Goal: Download file/media

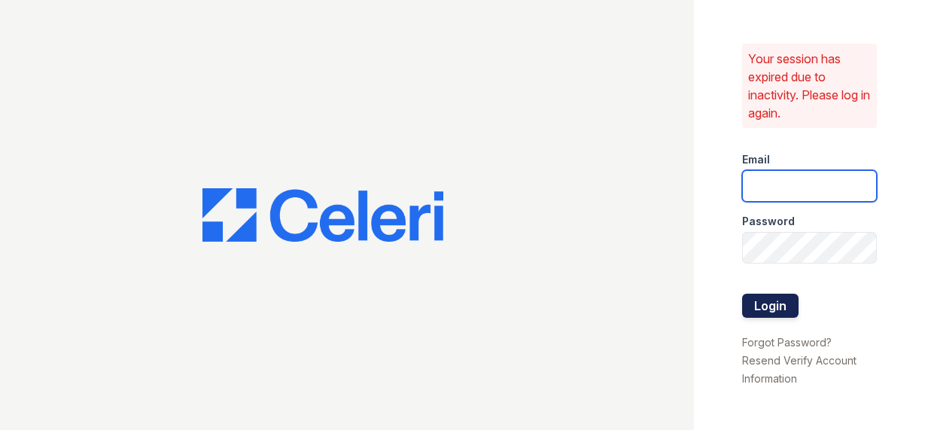
type input "[EMAIL_ADDRESS][DOMAIN_NAME]"
click at [762, 309] on button "Login" at bounding box center [770, 305] width 56 height 24
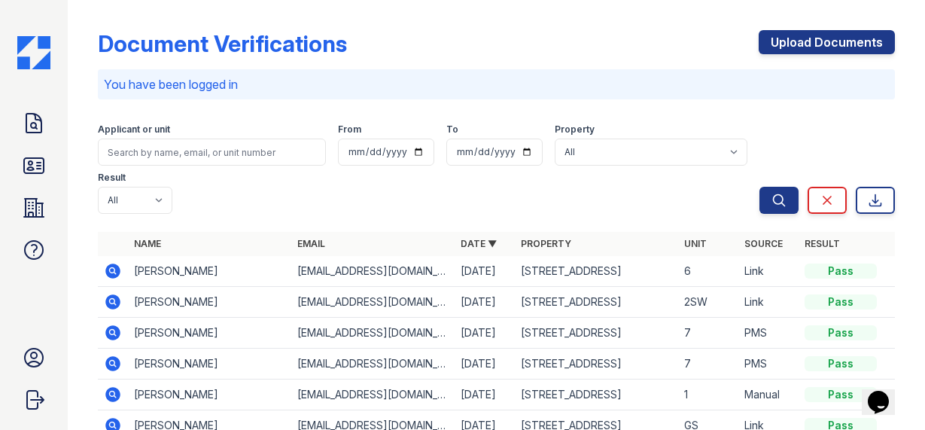
click at [108, 294] on icon at bounding box center [112, 301] width 15 height 15
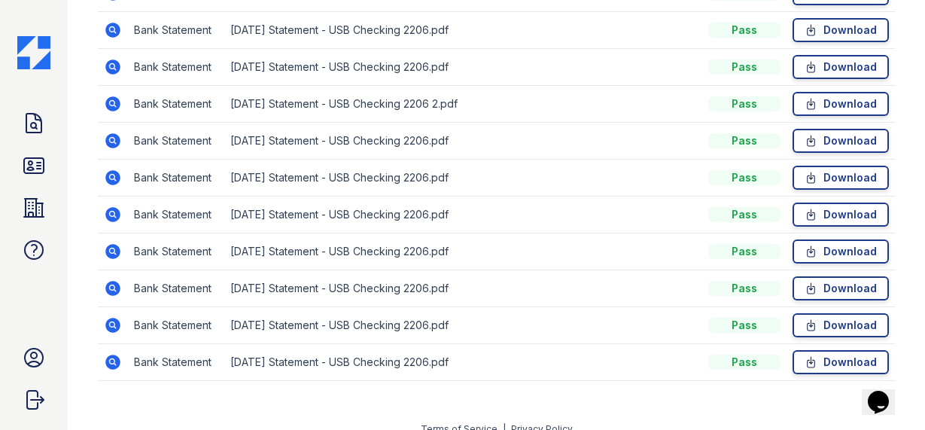
scroll to position [484, 0]
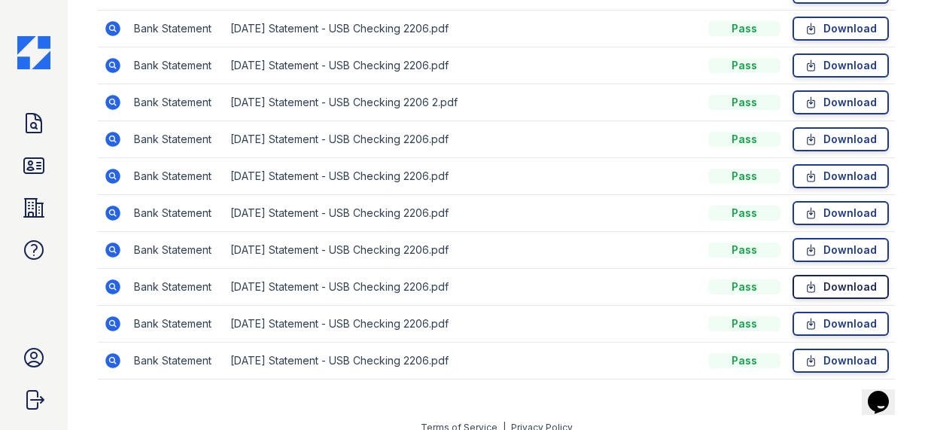
click at [845, 287] on link "Download" at bounding box center [840, 287] width 96 height 24
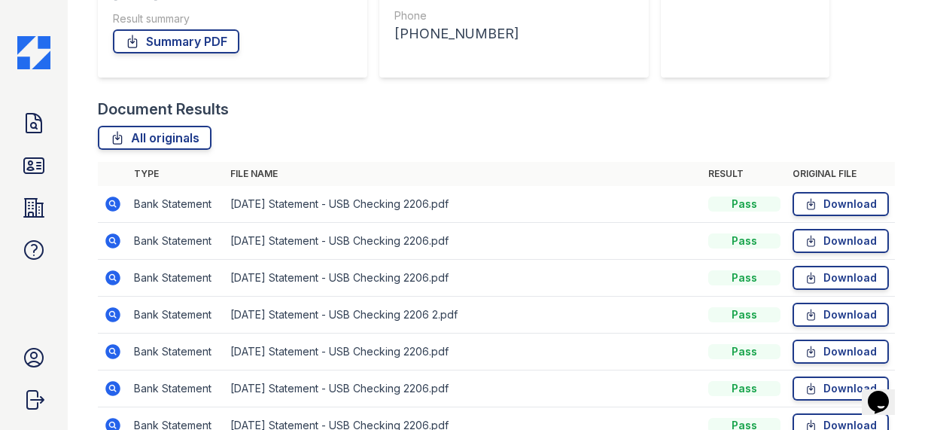
scroll to position [0, 0]
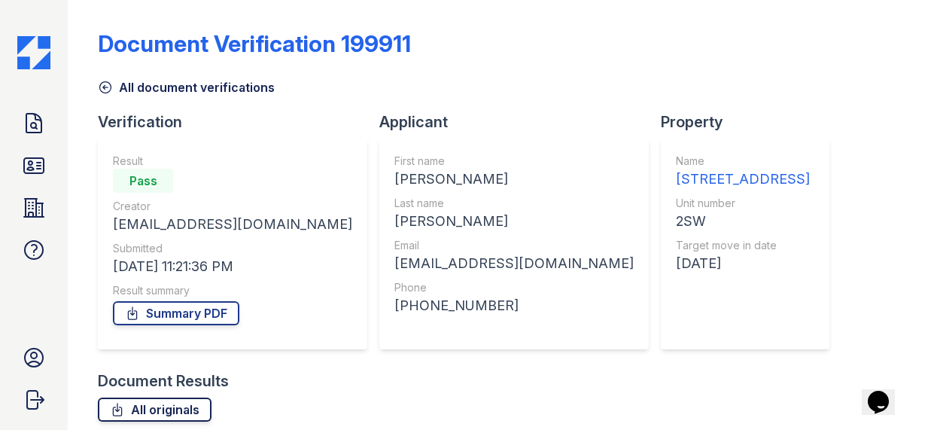
click at [151, 409] on link "All originals" at bounding box center [155, 409] width 114 height 24
click at [152, 306] on link "Summary PDF" at bounding box center [176, 313] width 126 height 24
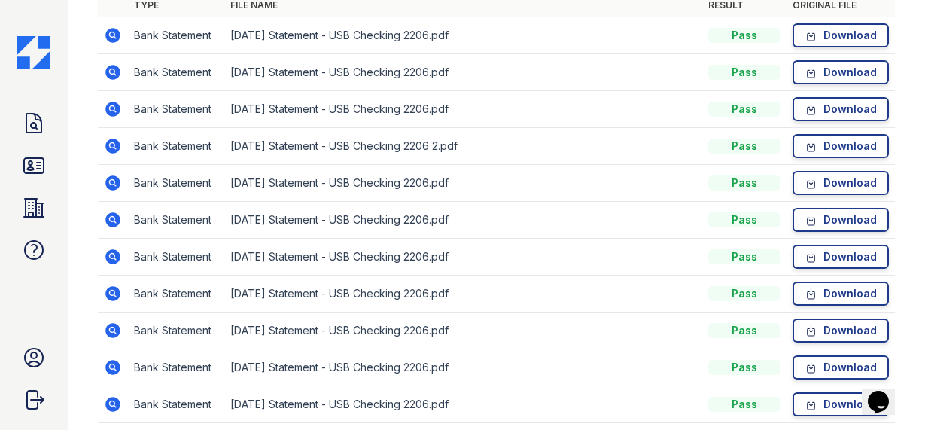
scroll to position [448, 0]
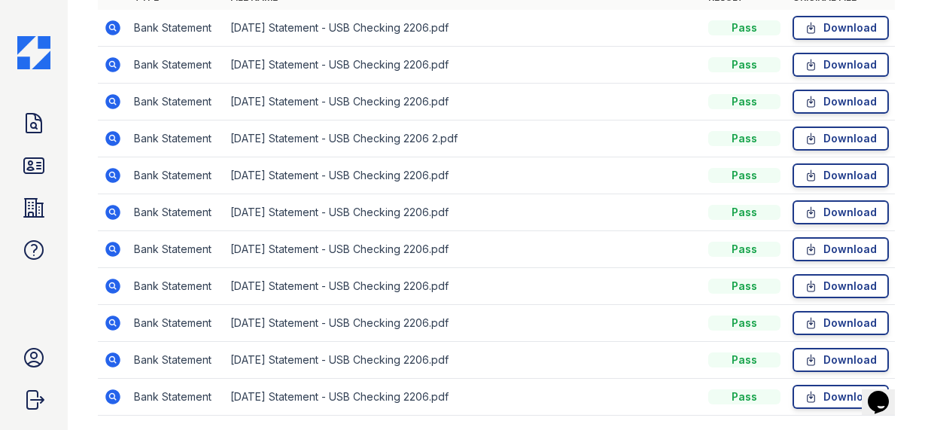
click at [318, 351] on td "2025-03-11 Statement - USB Checking 2206.pdf" at bounding box center [463, 360] width 478 height 37
click at [835, 322] on link "Download" at bounding box center [840, 323] width 96 height 24
click at [32, 161] on icon at bounding box center [34, 165] width 20 height 15
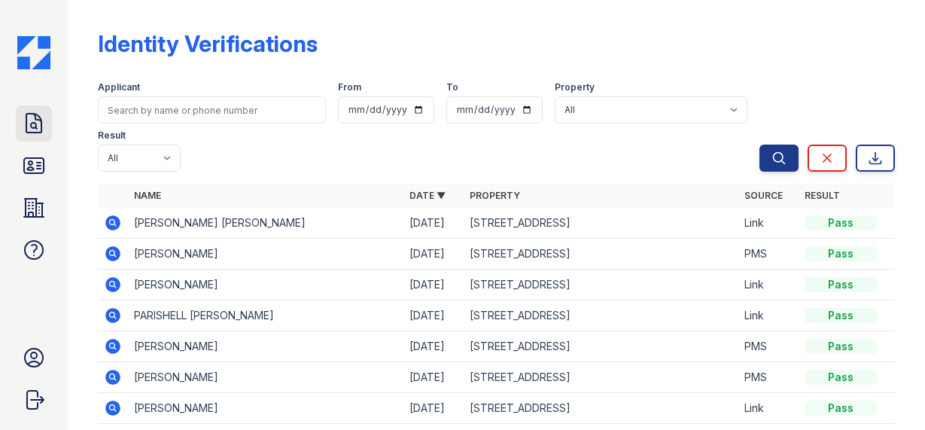
click at [36, 123] on icon at bounding box center [33, 123] width 15 height 19
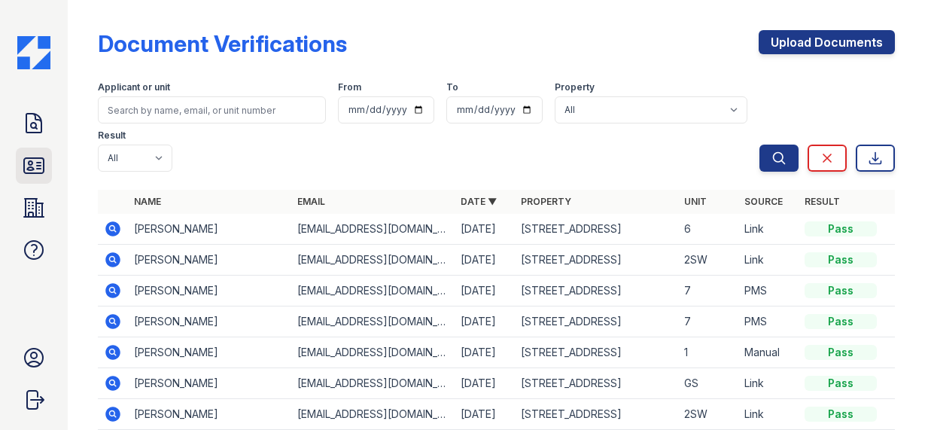
click at [40, 166] on icon at bounding box center [34, 165] width 24 height 24
